Goal: Transaction & Acquisition: Purchase product/service

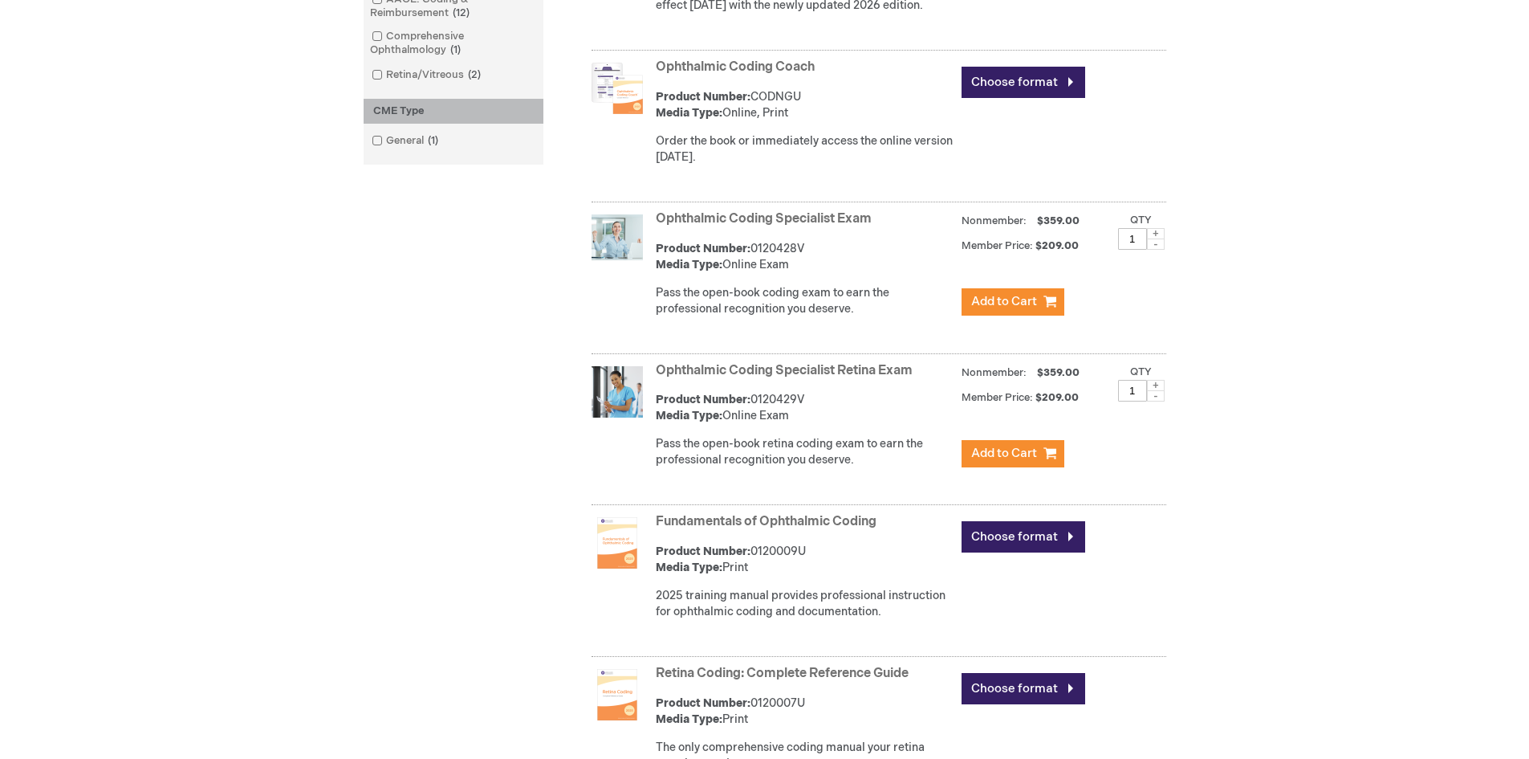
scroll to position [803, 0]
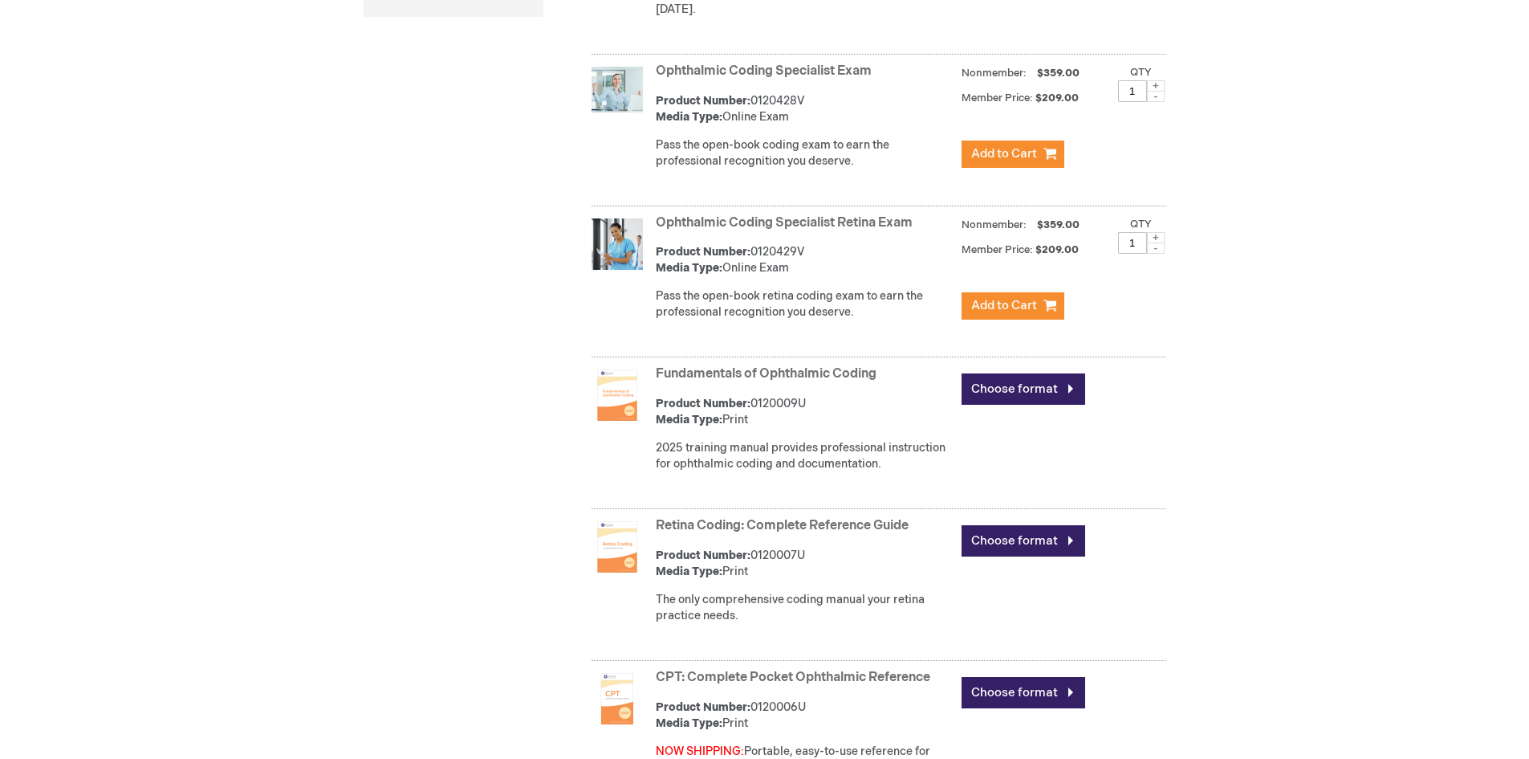
click at [616, 552] on img at bounding box center [617, 546] width 51 height 51
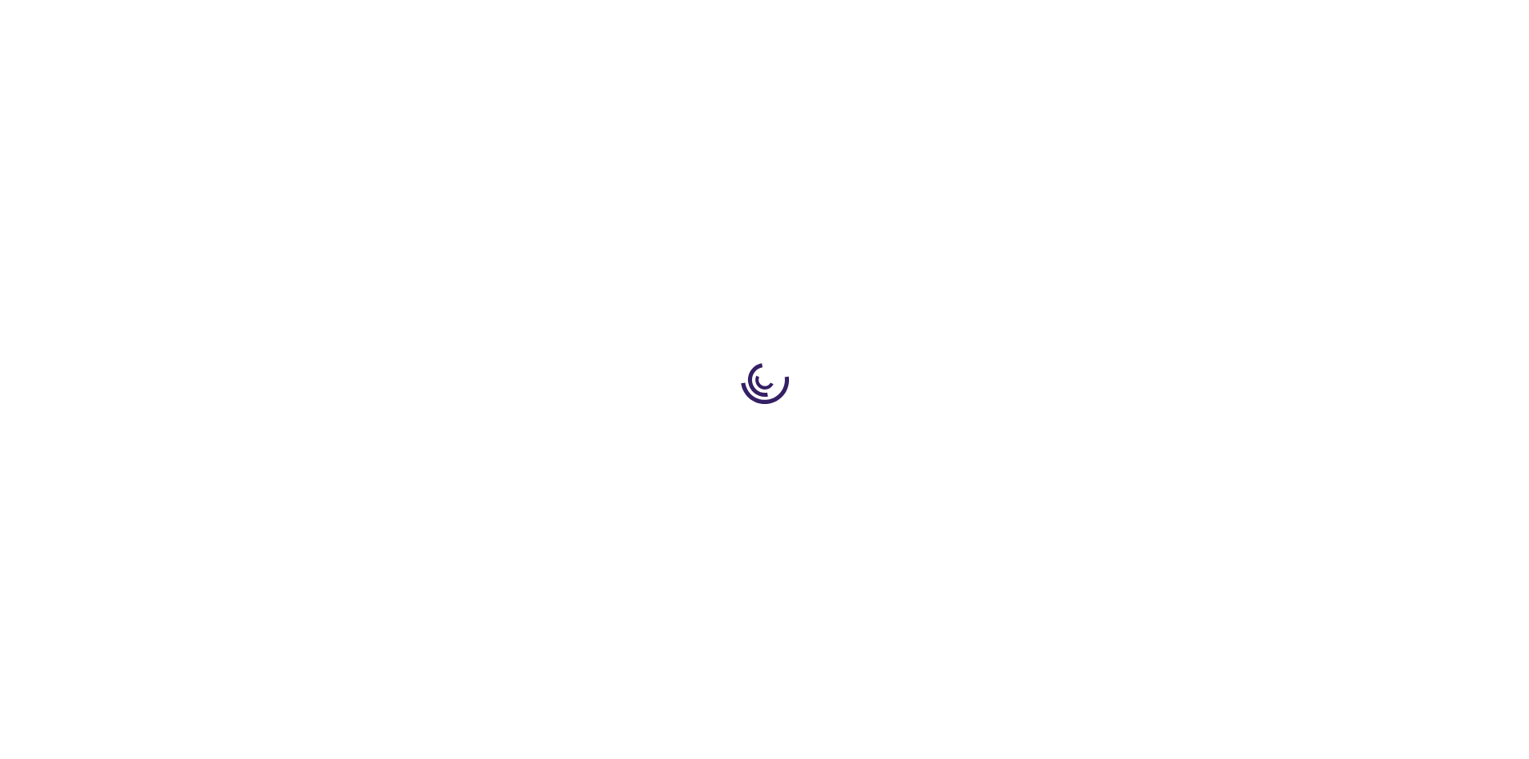
type input "0"
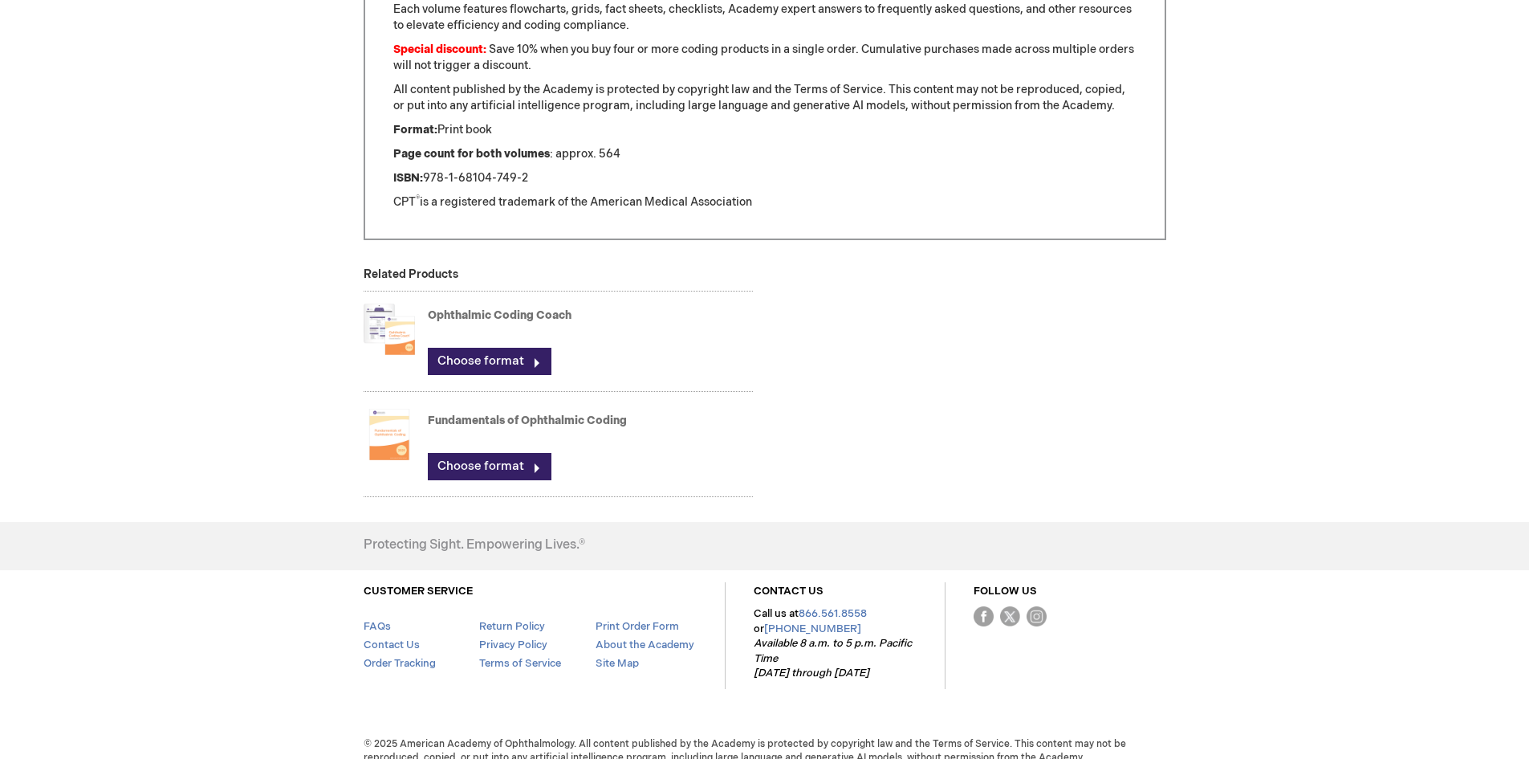
scroll to position [1163, 0]
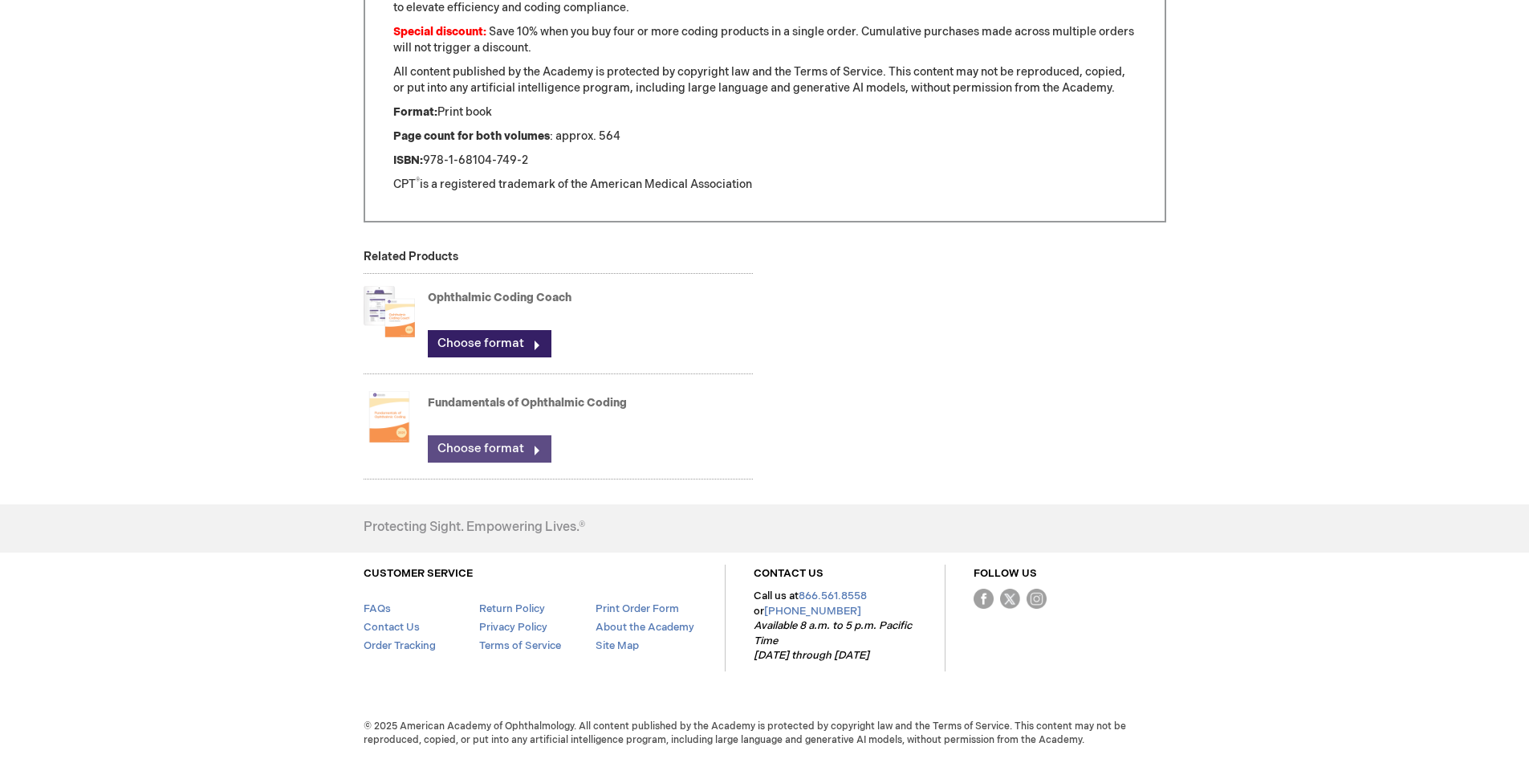
click at [497, 444] on link "Choose format" at bounding box center [490, 448] width 124 height 27
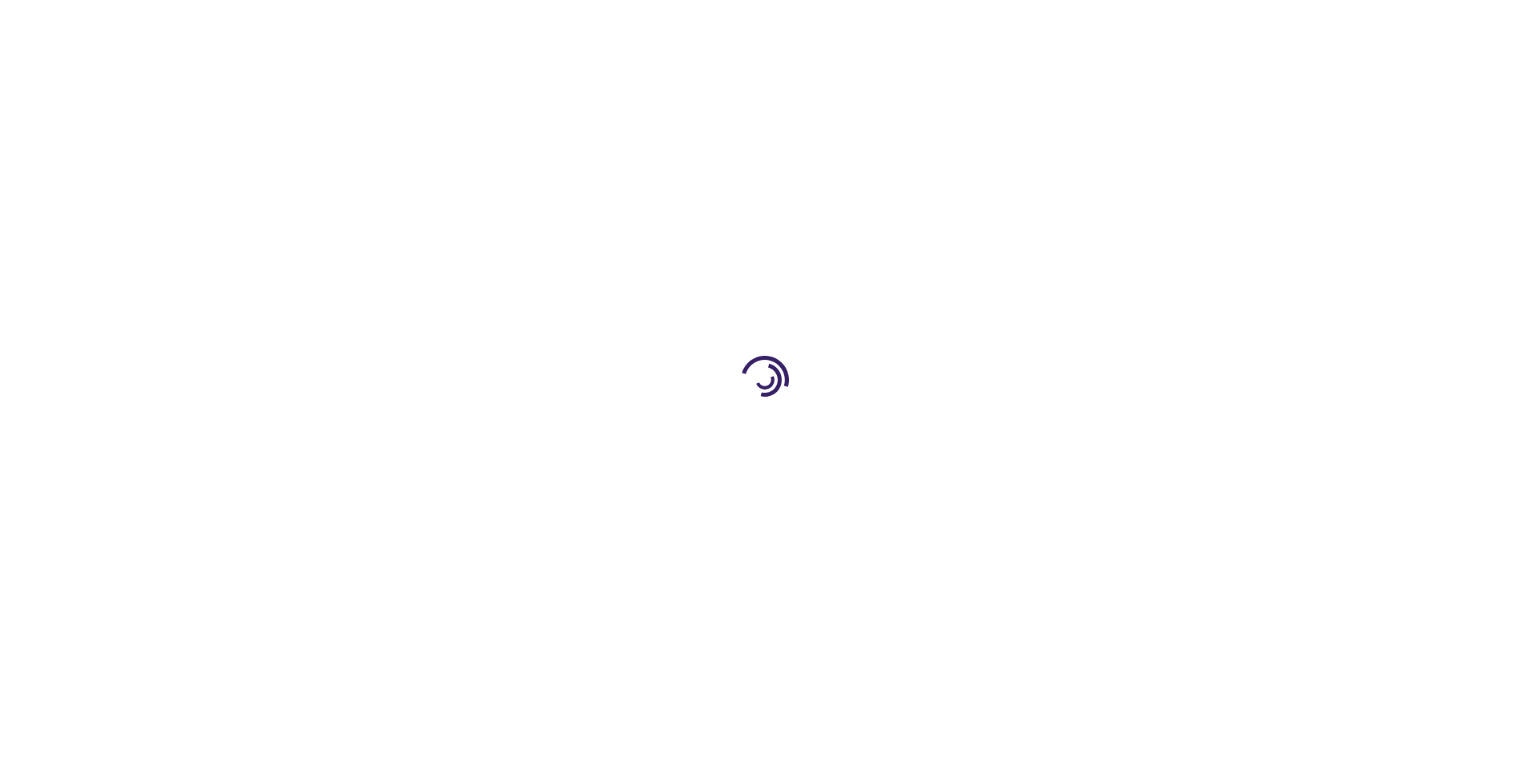
type input "0"
